Goal: Information Seeking & Learning: Compare options

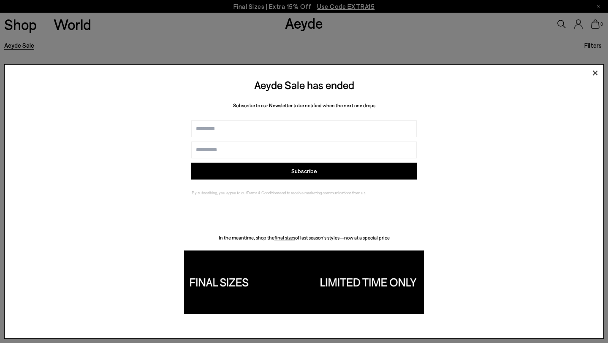
click at [595, 71] on icon at bounding box center [594, 73] width 13 height 13
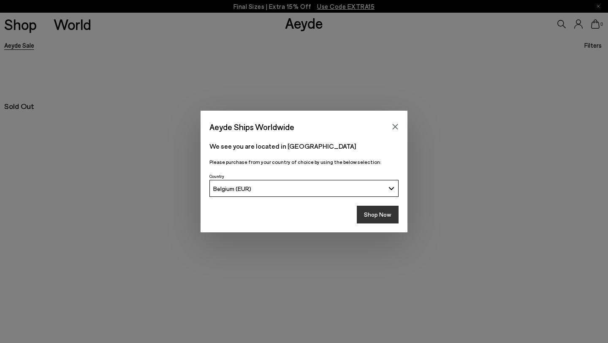
click at [381, 219] on button "Shop Now" at bounding box center [378, 215] width 42 height 18
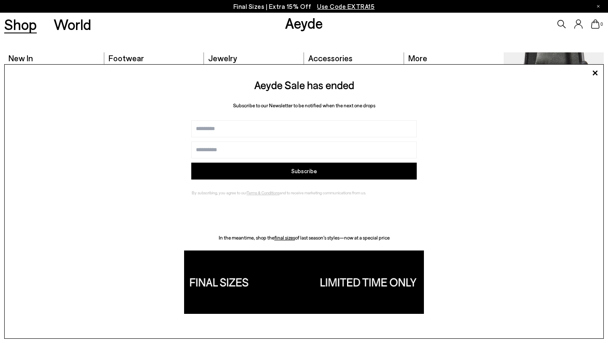
click at [23, 28] on link "Shop" at bounding box center [20, 24] width 32 height 15
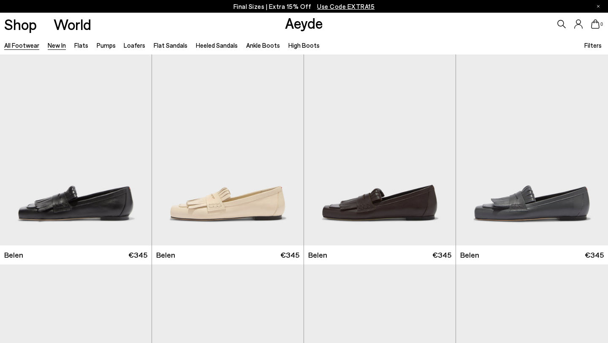
click at [57, 45] on link "New In" at bounding box center [57, 45] width 18 height 8
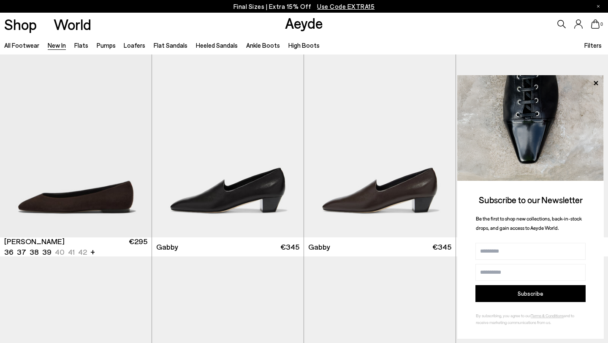
scroll to position [1056, 0]
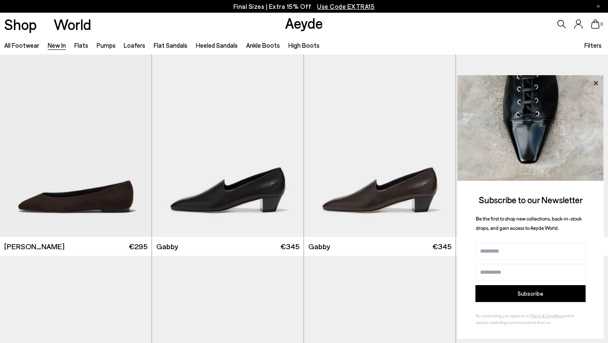
click at [598, 84] on icon at bounding box center [595, 83] width 11 height 11
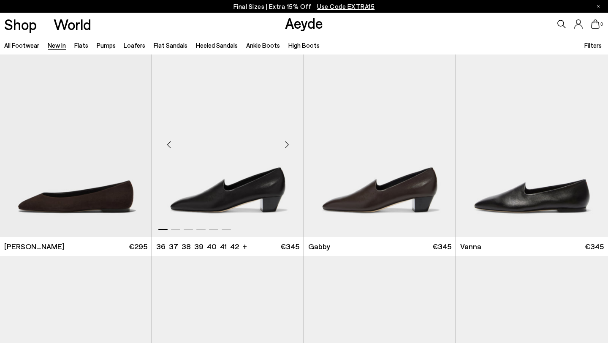
click at [287, 144] on div "Next slide" at bounding box center [286, 144] width 25 height 25
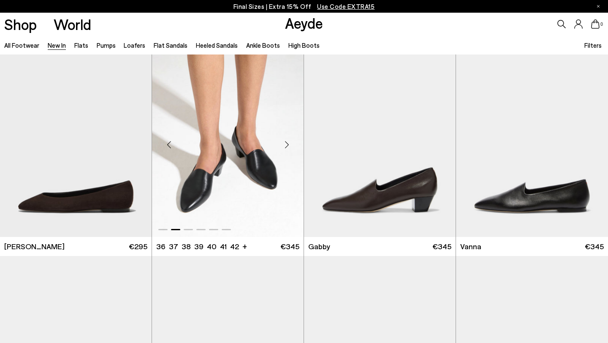
click at [287, 144] on div "Next slide" at bounding box center [286, 144] width 25 height 25
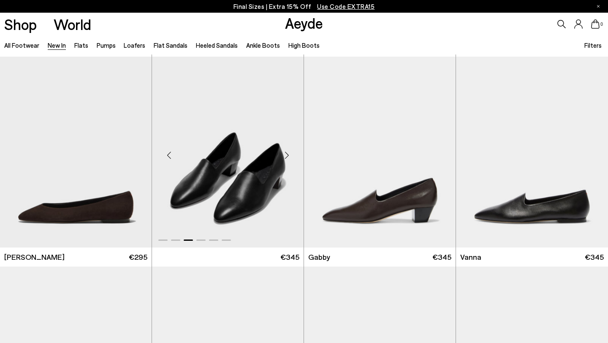
scroll to position [1041, 0]
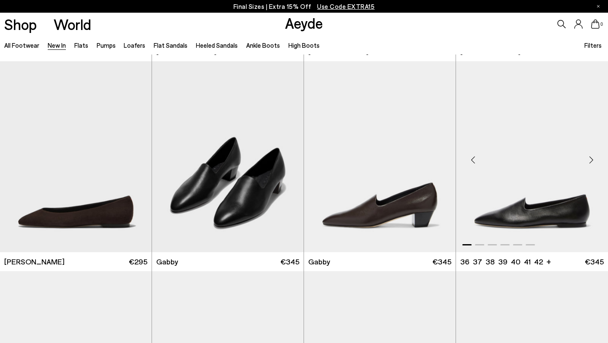
click at [590, 157] on div "Next slide" at bounding box center [590, 159] width 25 height 25
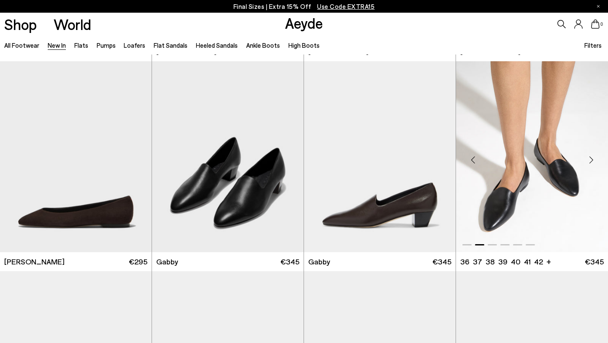
click at [590, 157] on div "Next slide" at bounding box center [590, 159] width 25 height 25
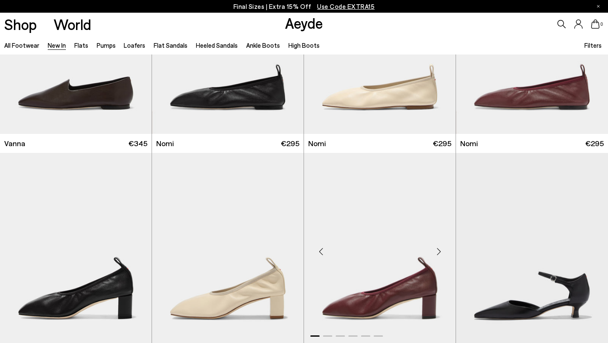
scroll to position [1417, 0]
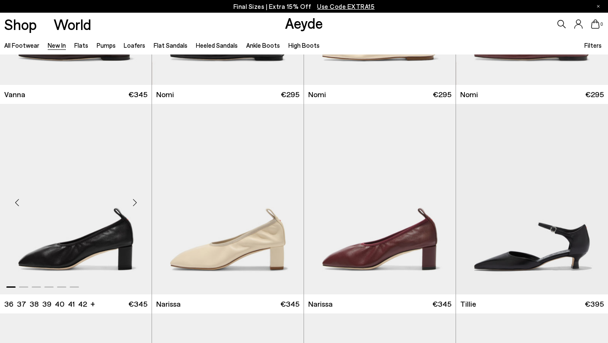
click at [134, 203] on div "Next slide" at bounding box center [134, 202] width 25 height 25
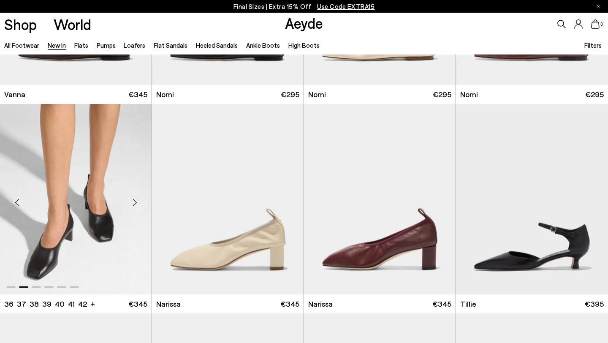
click at [134, 203] on div "Next slide" at bounding box center [134, 202] width 25 height 25
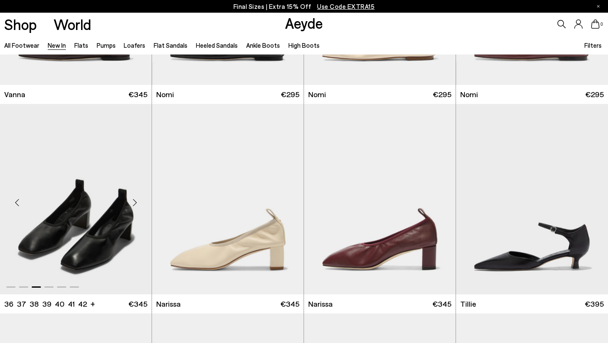
click at [134, 203] on div "Next slide" at bounding box center [134, 202] width 25 height 25
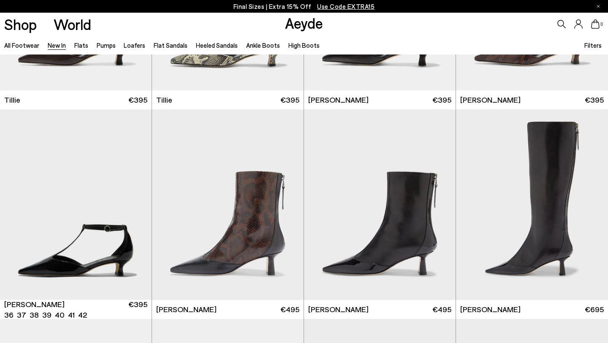
scroll to position [1872, 0]
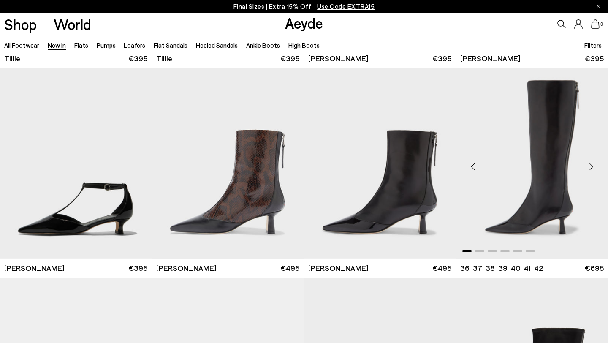
click at [591, 165] on div "Next slide" at bounding box center [590, 166] width 25 height 25
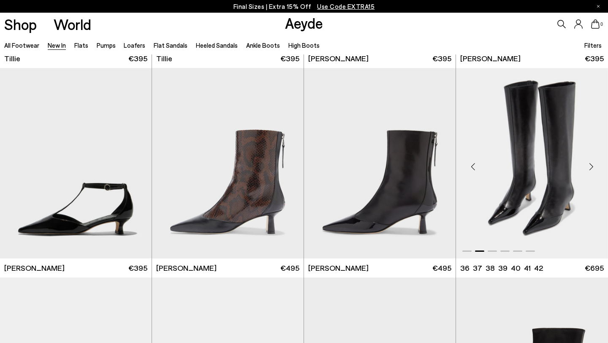
click at [591, 165] on div "Next slide" at bounding box center [590, 166] width 25 height 25
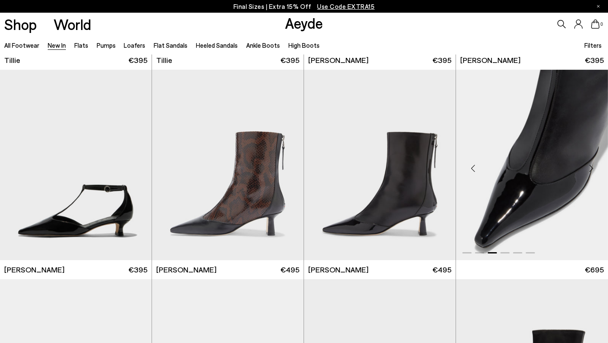
scroll to position [1869, 0]
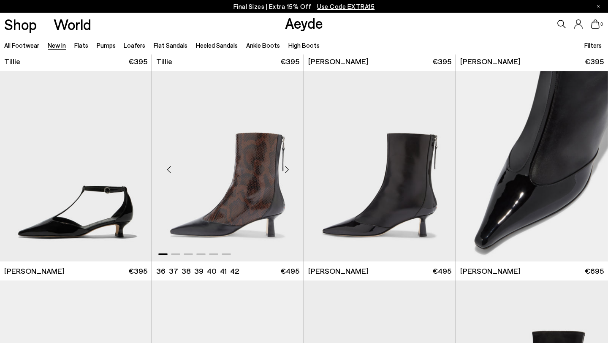
click at [286, 167] on div "Next slide" at bounding box center [286, 169] width 25 height 25
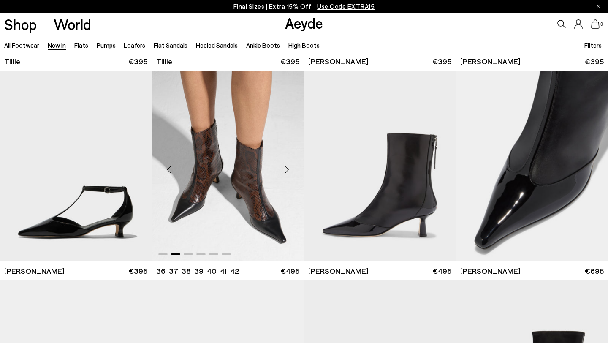
click at [286, 167] on div "Next slide" at bounding box center [286, 169] width 25 height 25
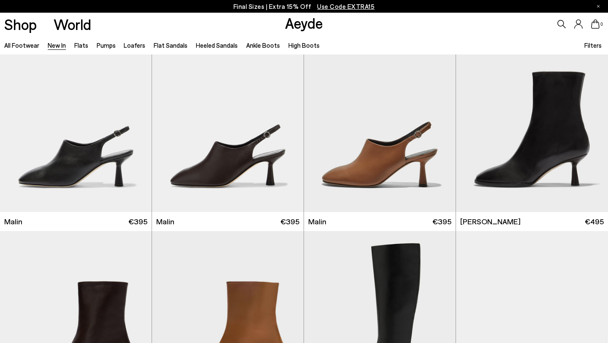
scroll to position [2228, 0]
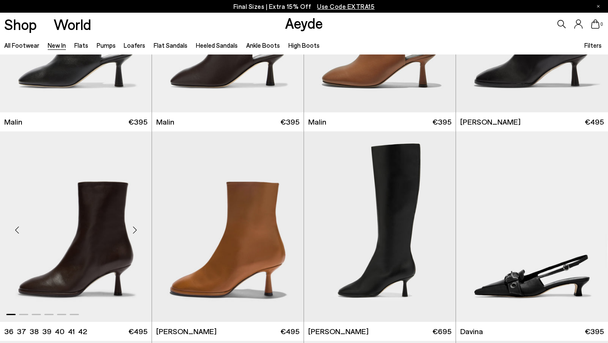
click at [137, 235] on div "Next slide" at bounding box center [134, 229] width 25 height 25
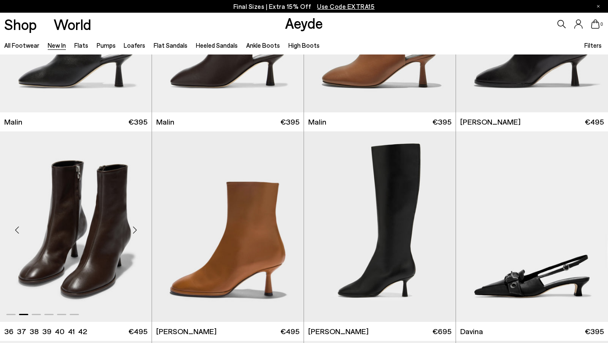
click at [137, 235] on div "Next slide" at bounding box center [134, 229] width 25 height 25
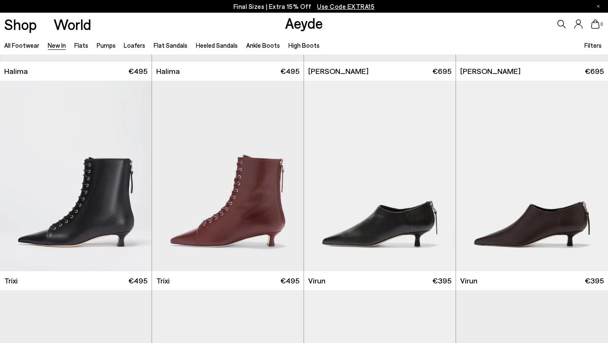
scroll to position [2969, 0]
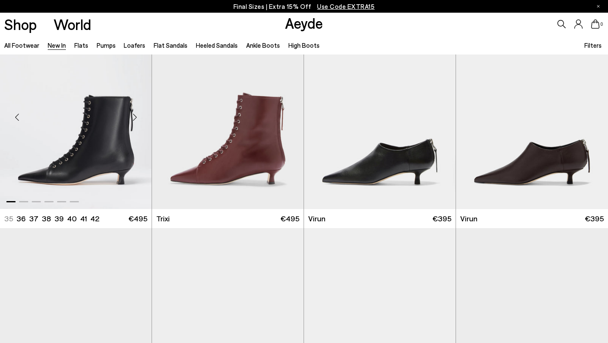
click at [137, 120] on div "Next slide" at bounding box center [134, 116] width 25 height 25
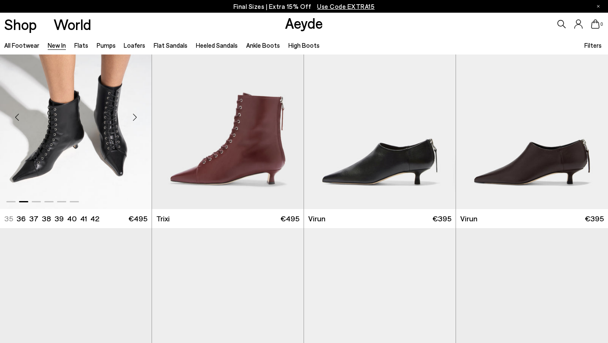
click at [137, 120] on div "Next slide" at bounding box center [134, 116] width 25 height 25
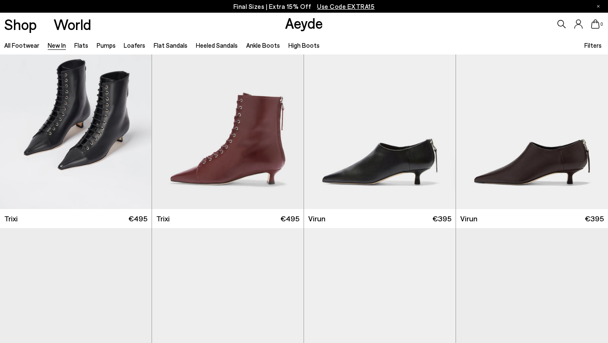
click at [284, 5] on p "Final Sizes | Extra 15% Off Use Code EXTRA15" at bounding box center [303, 6] width 141 height 11
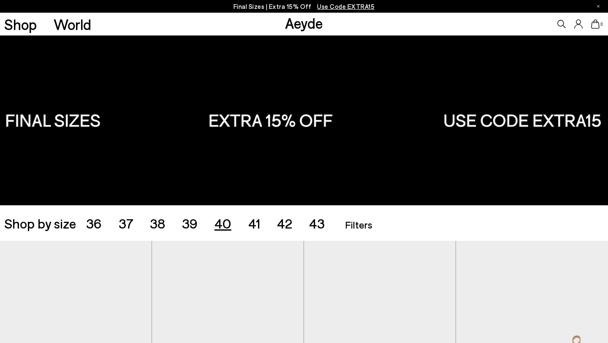
click at [224, 226] on span "40" at bounding box center [222, 223] width 17 height 16
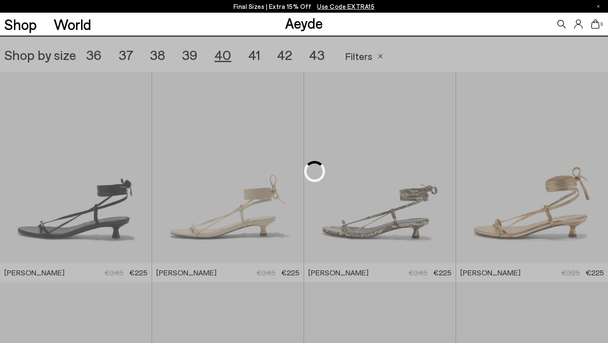
scroll to position [169, 0]
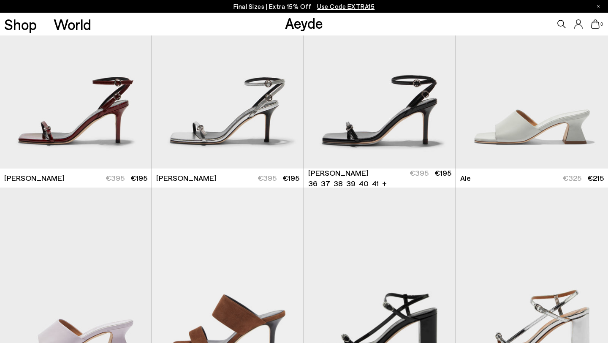
scroll to position [662, 0]
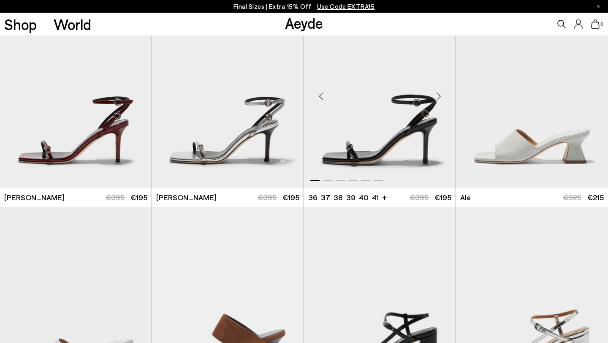
click at [439, 97] on div "Next slide" at bounding box center [438, 96] width 25 height 25
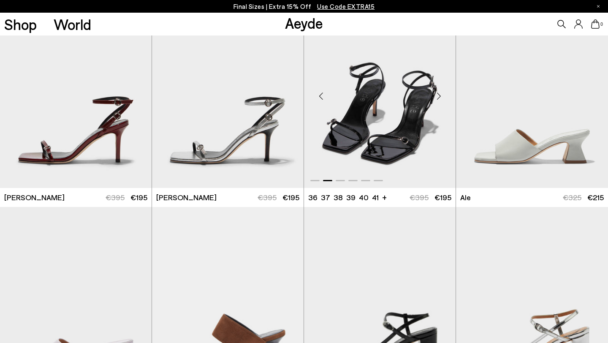
click at [439, 97] on div "Next slide" at bounding box center [438, 96] width 25 height 25
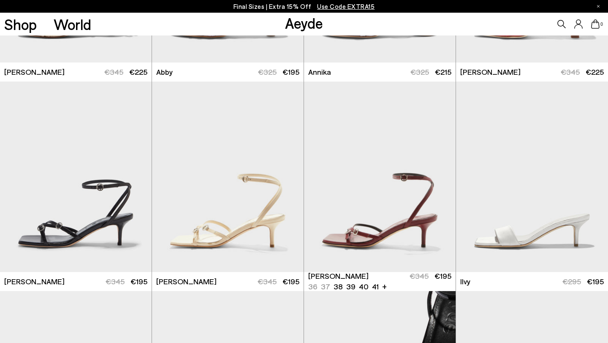
scroll to position [364, 0]
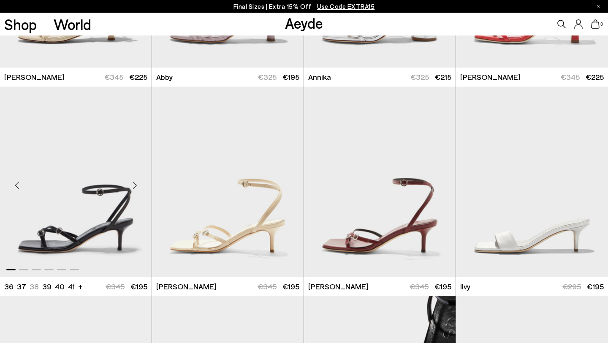
click at [136, 185] on div "Next slide" at bounding box center [134, 184] width 25 height 25
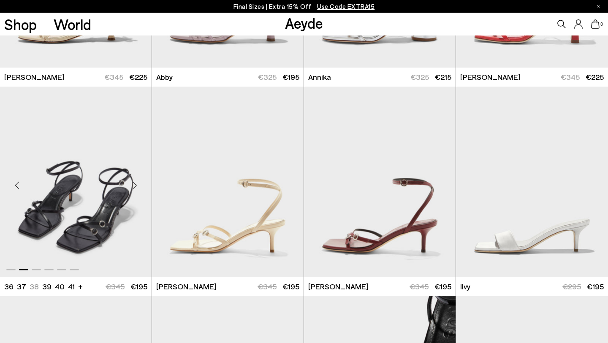
click at [136, 185] on div "Next slide" at bounding box center [134, 184] width 25 height 25
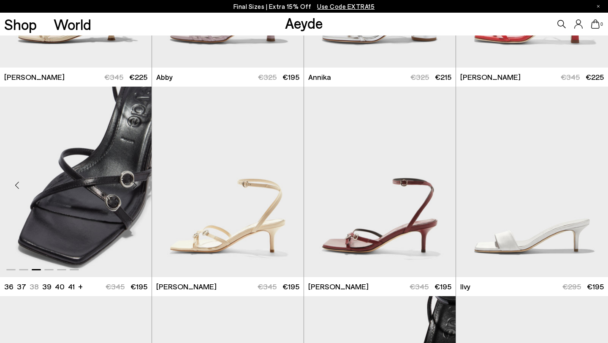
click at [136, 185] on div "Next slide" at bounding box center [134, 184] width 25 height 25
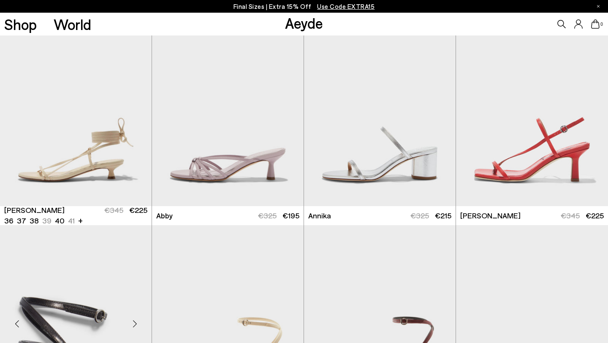
scroll to position [224, 0]
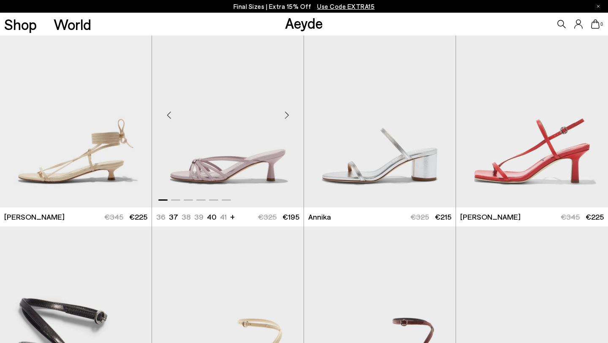
click at [281, 113] on div "Next slide" at bounding box center [286, 115] width 25 height 25
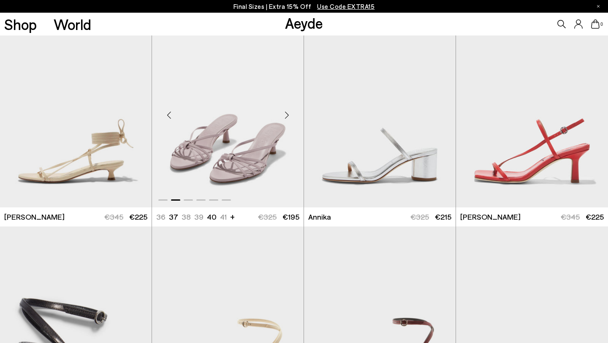
click at [281, 113] on div "Next slide" at bounding box center [286, 115] width 25 height 25
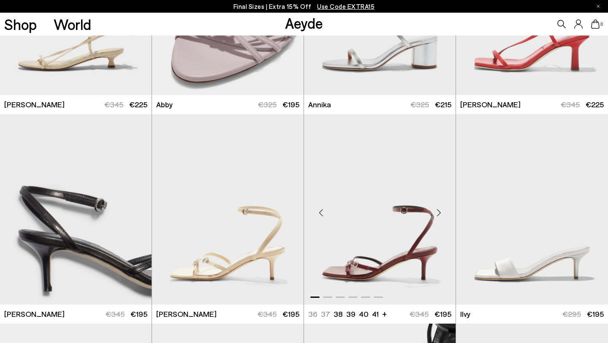
scroll to position [329, 0]
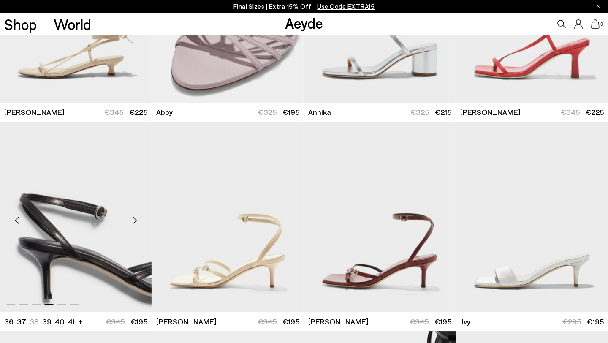
click at [134, 217] on div "Next slide" at bounding box center [134, 219] width 25 height 25
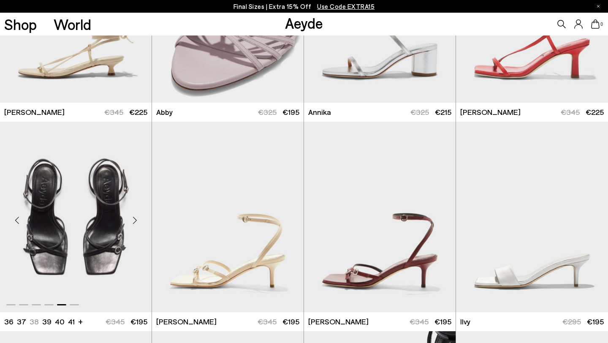
click at [134, 217] on div "Next slide" at bounding box center [134, 219] width 25 height 25
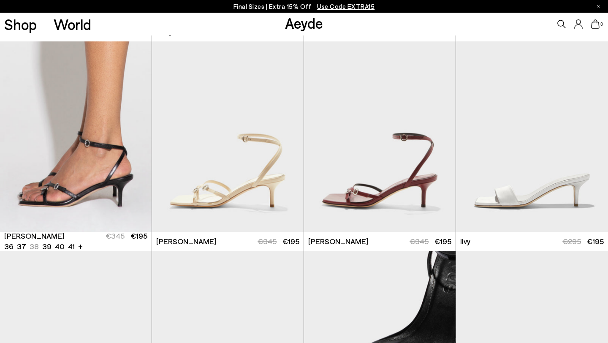
scroll to position [447, 0]
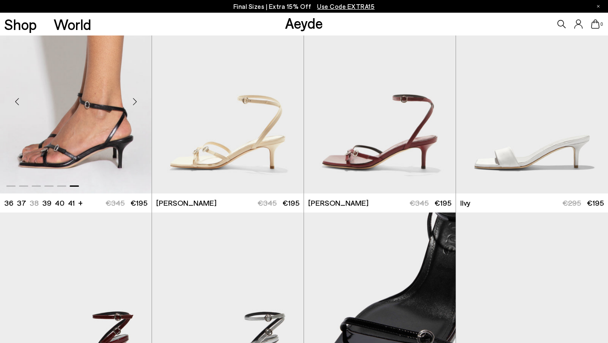
click at [107, 128] on img "6 / 6" at bounding box center [76, 98] width 152 height 190
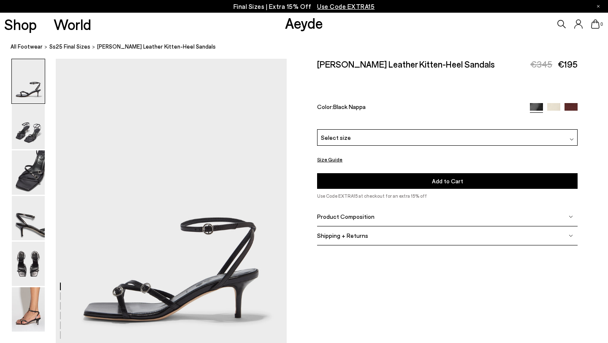
click at [327, 133] on span "Select size" at bounding box center [336, 137] width 30 height 9
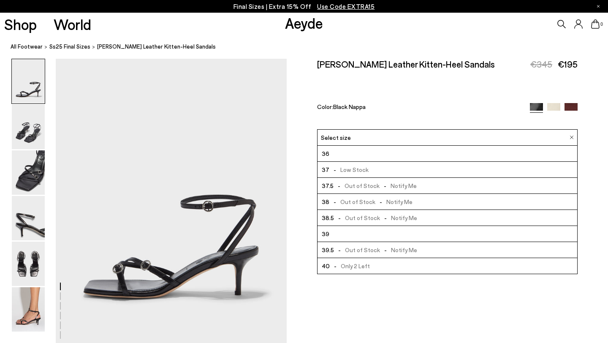
scroll to position [48, 0]
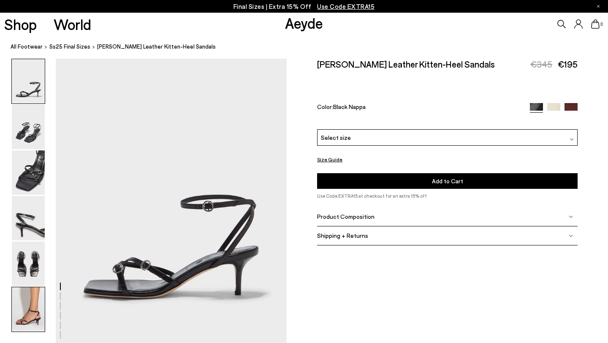
click at [29, 315] on img at bounding box center [28, 309] width 33 height 44
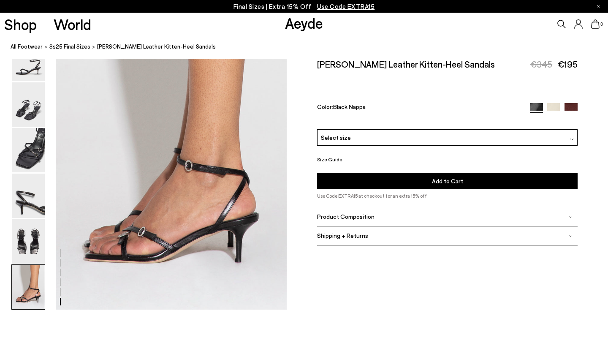
scroll to position [1604, 0]
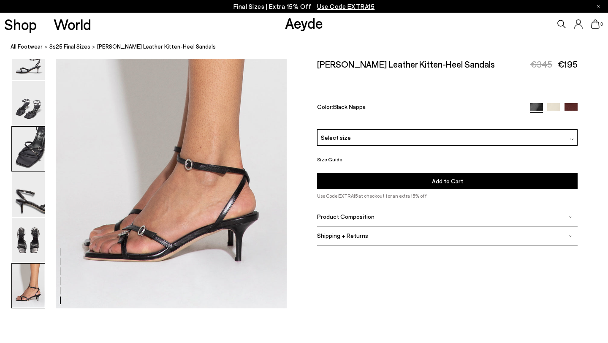
click at [32, 135] on img at bounding box center [28, 149] width 33 height 44
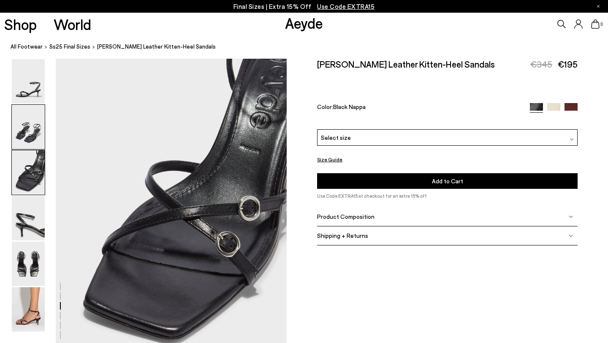
click at [34, 125] on img at bounding box center [28, 127] width 33 height 44
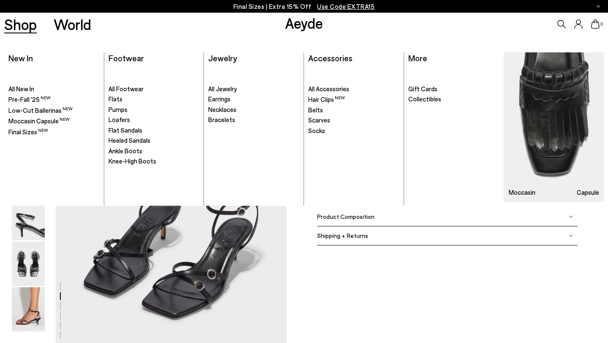
scroll to position [310, 0]
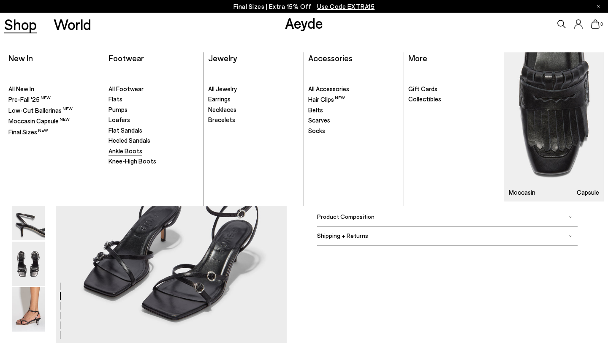
click at [132, 152] on span "Ankle Boots" at bounding box center [125, 151] width 34 height 8
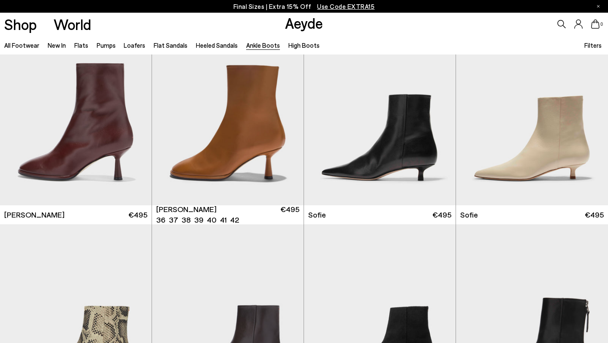
scroll to position [690, 0]
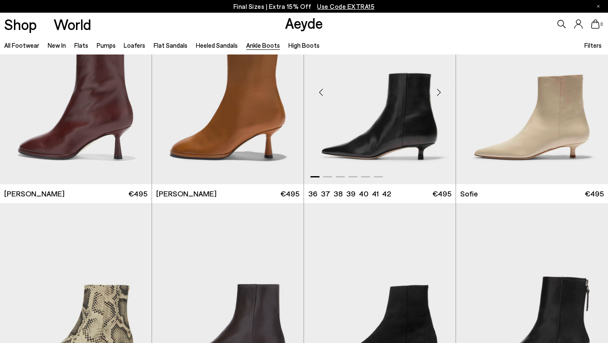
click at [436, 94] on div "Next slide" at bounding box center [438, 91] width 25 height 25
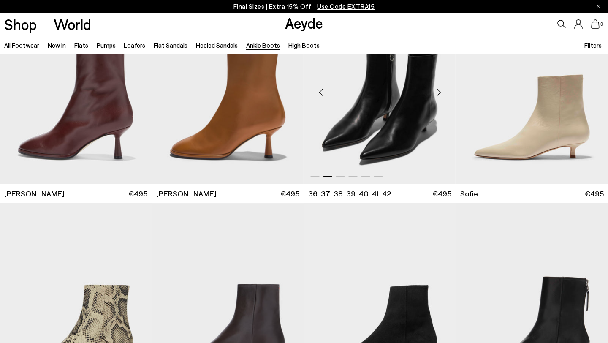
click at [436, 94] on div "Next slide" at bounding box center [438, 91] width 25 height 25
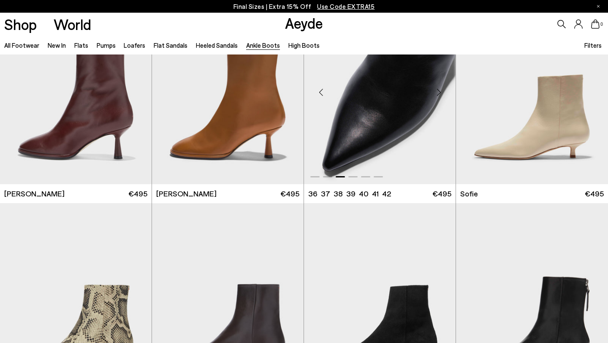
click at [436, 94] on div "Next slide" at bounding box center [438, 91] width 25 height 25
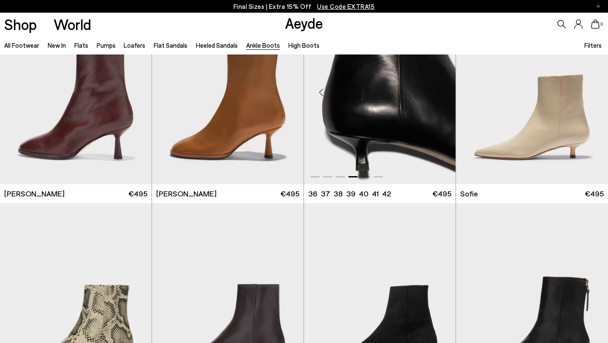
click at [436, 94] on div "Next slide" at bounding box center [438, 91] width 25 height 25
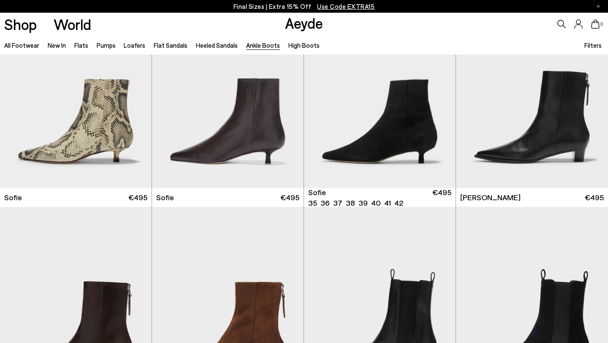
scroll to position [905, 0]
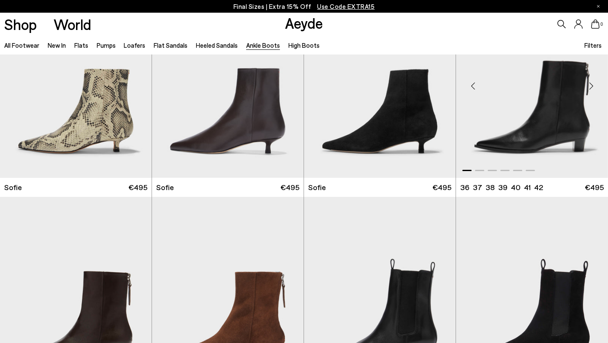
click at [589, 87] on div "Next slide" at bounding box center [590, 85] width 25 height 25
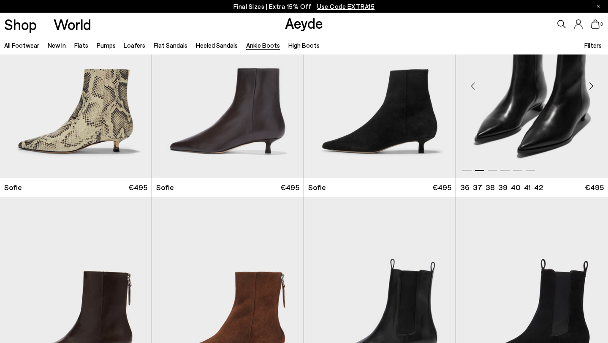
click at [589, 87] on div "Next slide" at bounding box center [590, 85] width 25 height 25
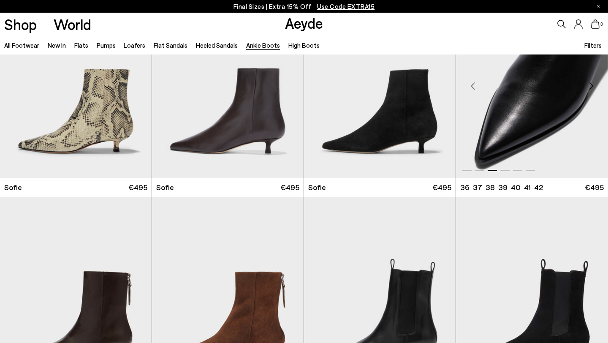
click at [589, 87] on div "Next slide" at bounding box center [590, 85] width 25 height 25
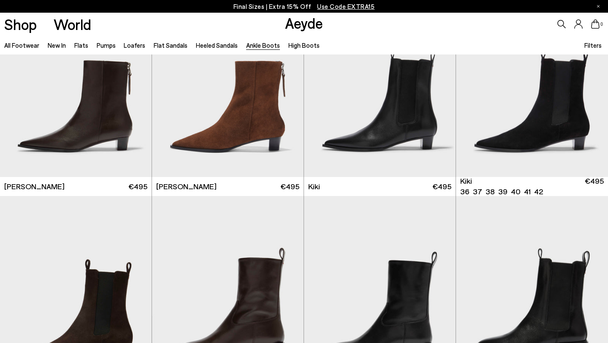
scroll to position [1113, 0]
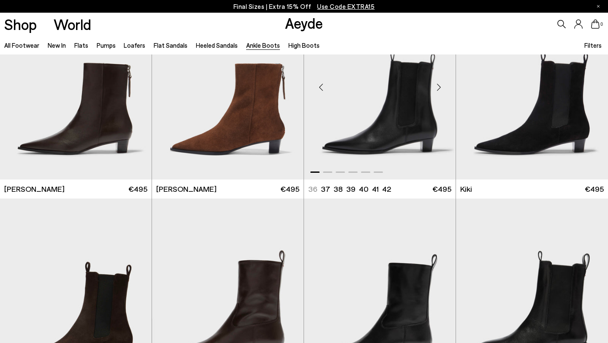
click at [438, 84] on div "Next slide" at bounding box center [438, 87] width 25 height 25
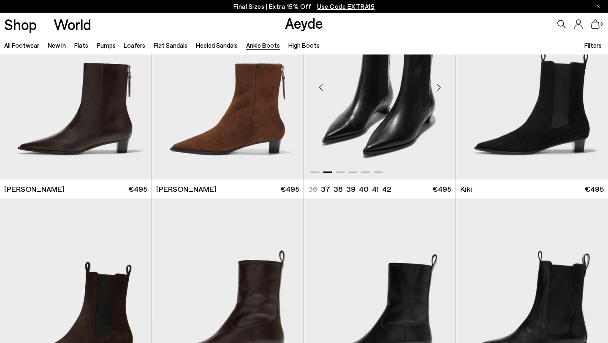
click at [438, 84] on div "Next slide" at bounding box center [438, 87] width 25 height 25
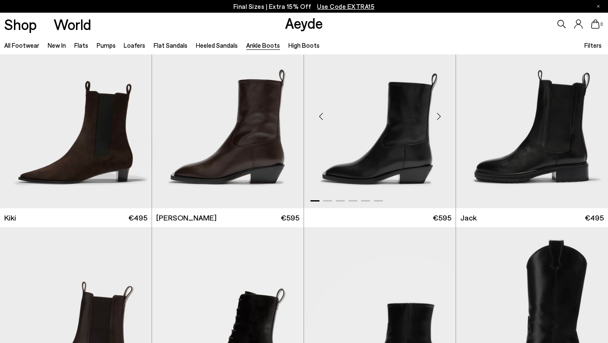
scroll to position [1302, 0]
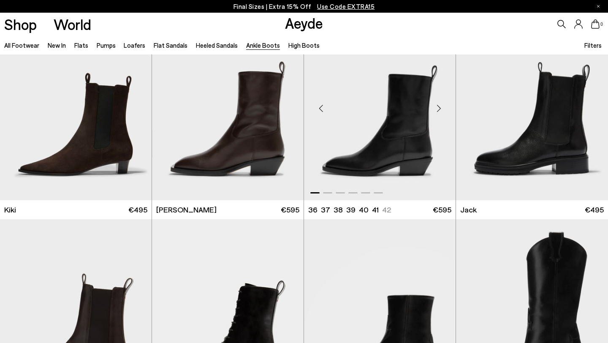
click at [438, 109] on div "Next slide" at bounding box center [438, 107] width 25 height 25
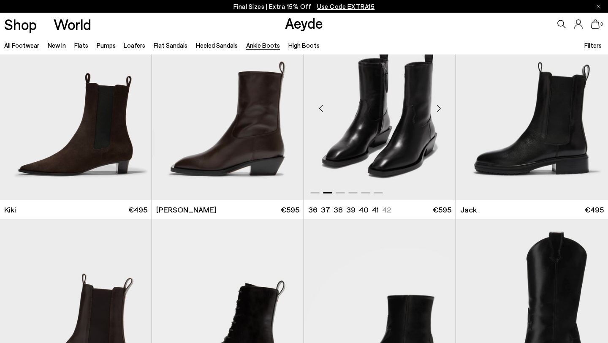
click at [438, 109] on div "Next slide" at bounding box center [438, 107] width 25 height 25
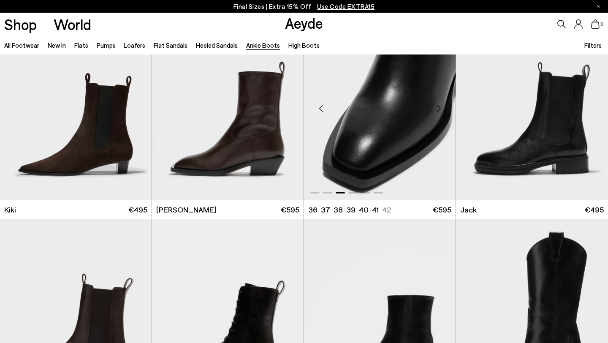
click at [438, 109] on div "Next slide" at bounding box center [438, 107] width 25 height 25
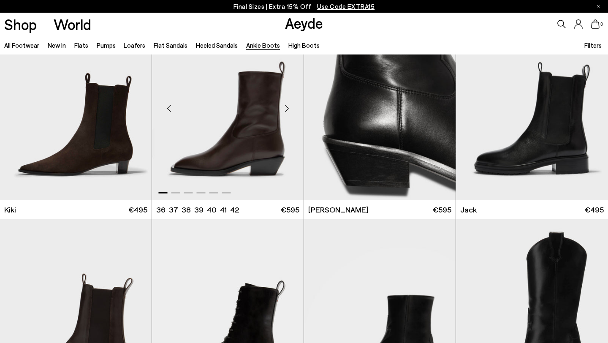
click at [286, 108] on div "Next slide" at bounding box center [286, 107] width 25 height 25
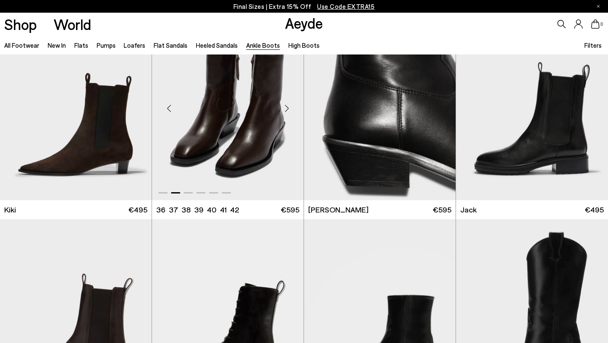
click at [286, 108] on div "Next slide" at bounding box center [286, 107] width 25 height 25
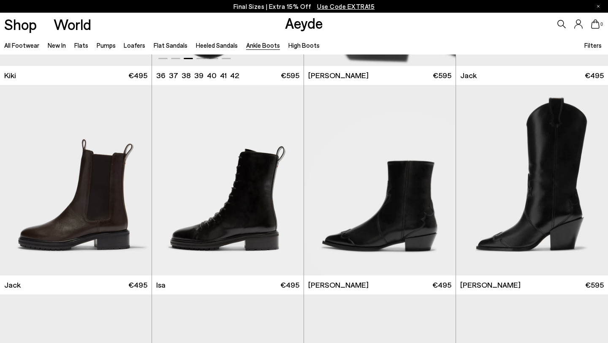
scroll to position [1273, 0]
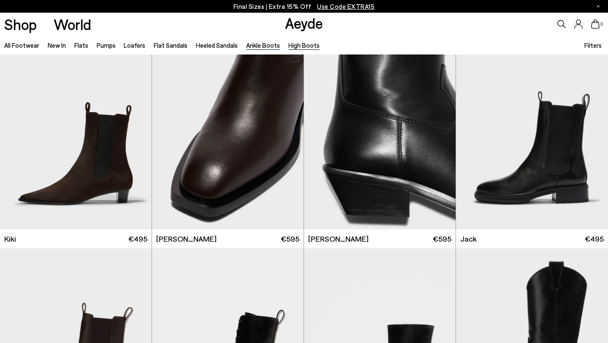
click at [288, 44] on link "High Boots" at bounding box center [303, 45] width 31 height 8
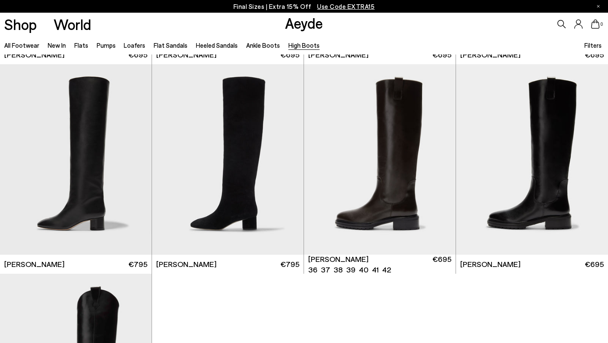
scroll to position [194, 0]
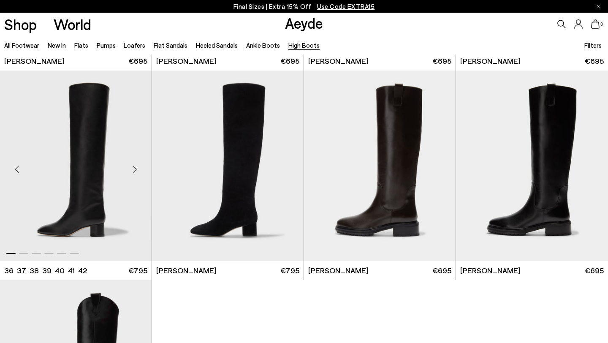
click at [135, 167] on div "Next slide" at bounding box center [134, 168] width 25 height 25
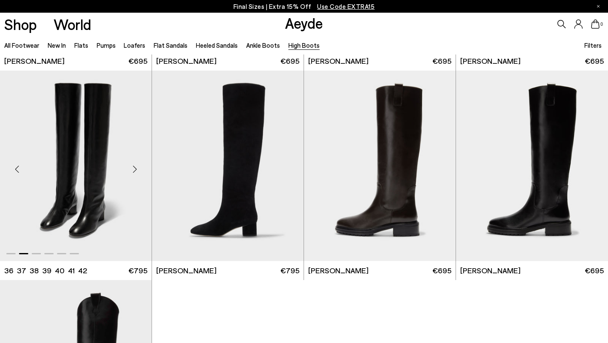
click at [135, 167] on div "Next slide" at bounding box center [134, 168] width 25 height 25
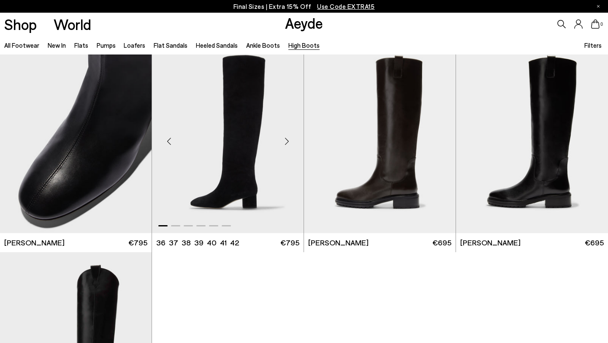
scroll to position [223, 0]
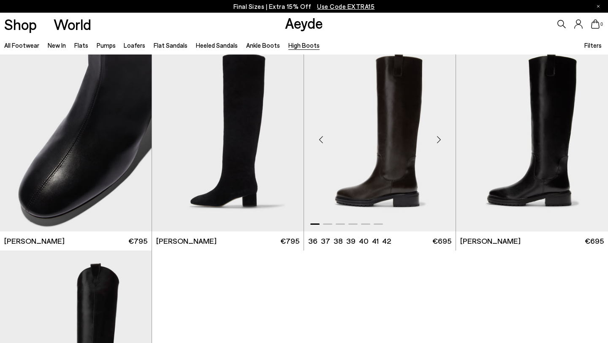
click at [440, 142] on div "Next slide" at bounding box center [438, 139] width 25 height 25
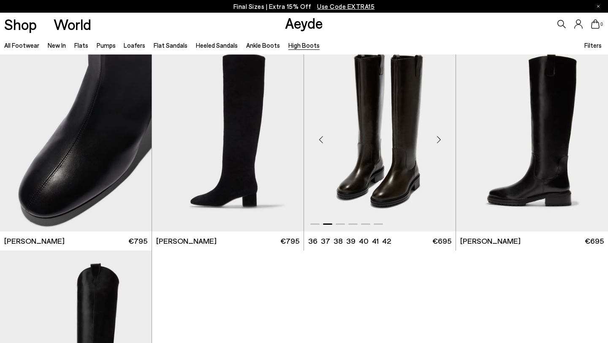
click at [440, 142] on div "Next slide" at bounding box center [438, 139] width 25 height 25
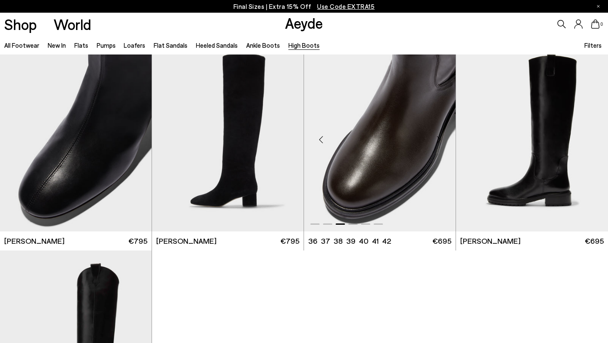
click at [440, 142] on div "Next slide" at bounding box center [438, 139] width 25 height 25
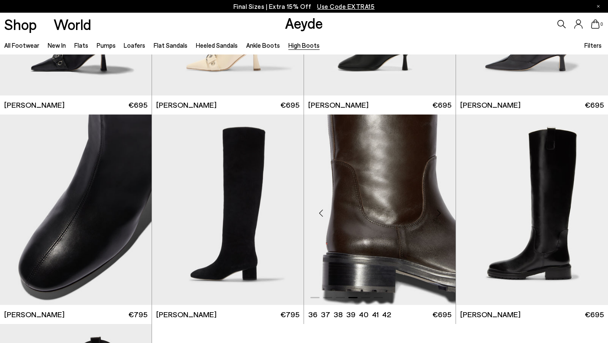
scroll to position [0, 0]
